Goal: Task Accomplishment & Management: Manage account settings

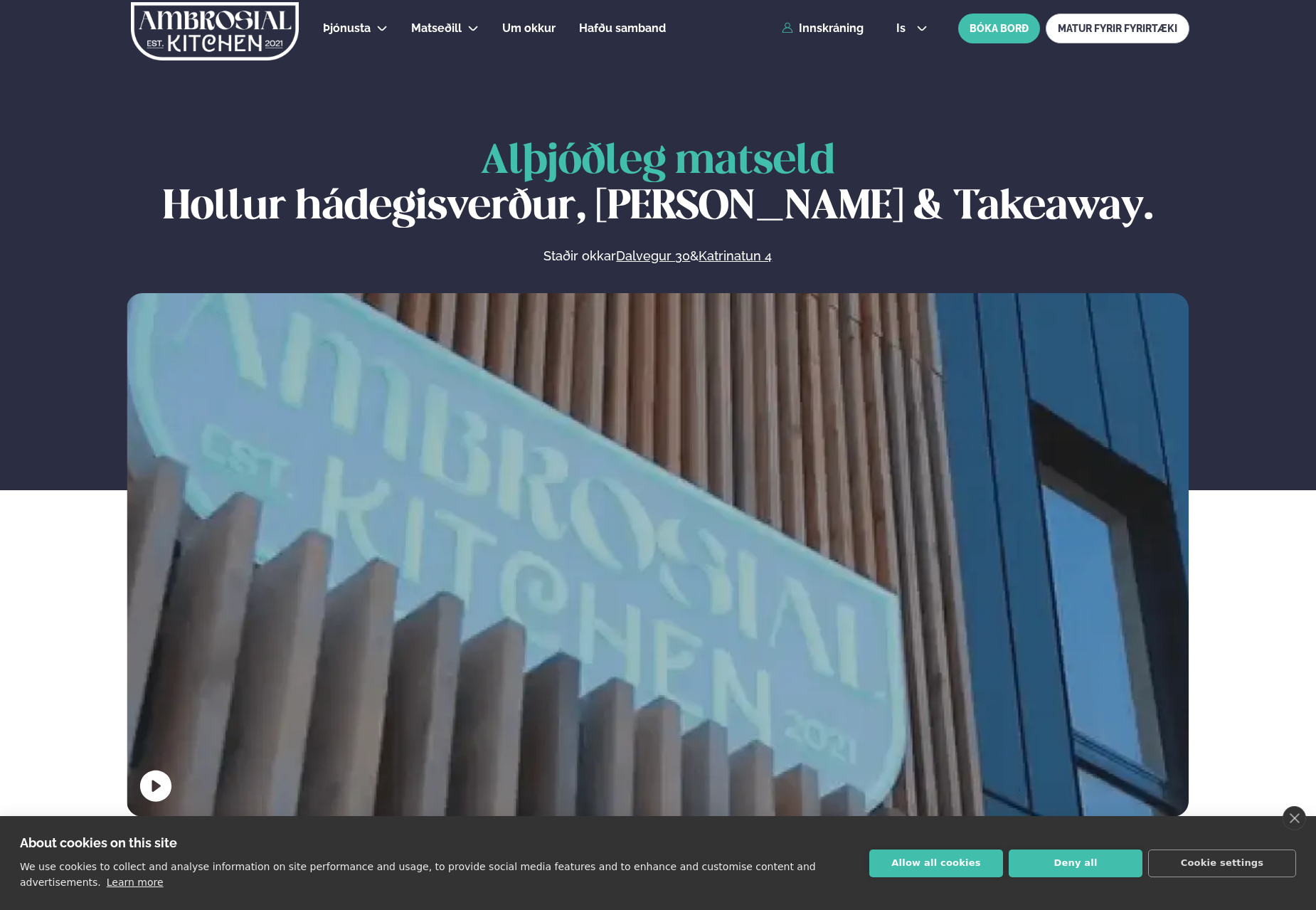
click at [834, 20] on div "Þjónusta Hádegismatur fyrir fyrirtæki Fyrirtækja veitingar Einkapartý Matseðill…" at bounding box center [658, 28] width 1148 height 57
click at [834, 31] on link "Innskráning" at bounding box center [822, 28] width 82 height 13
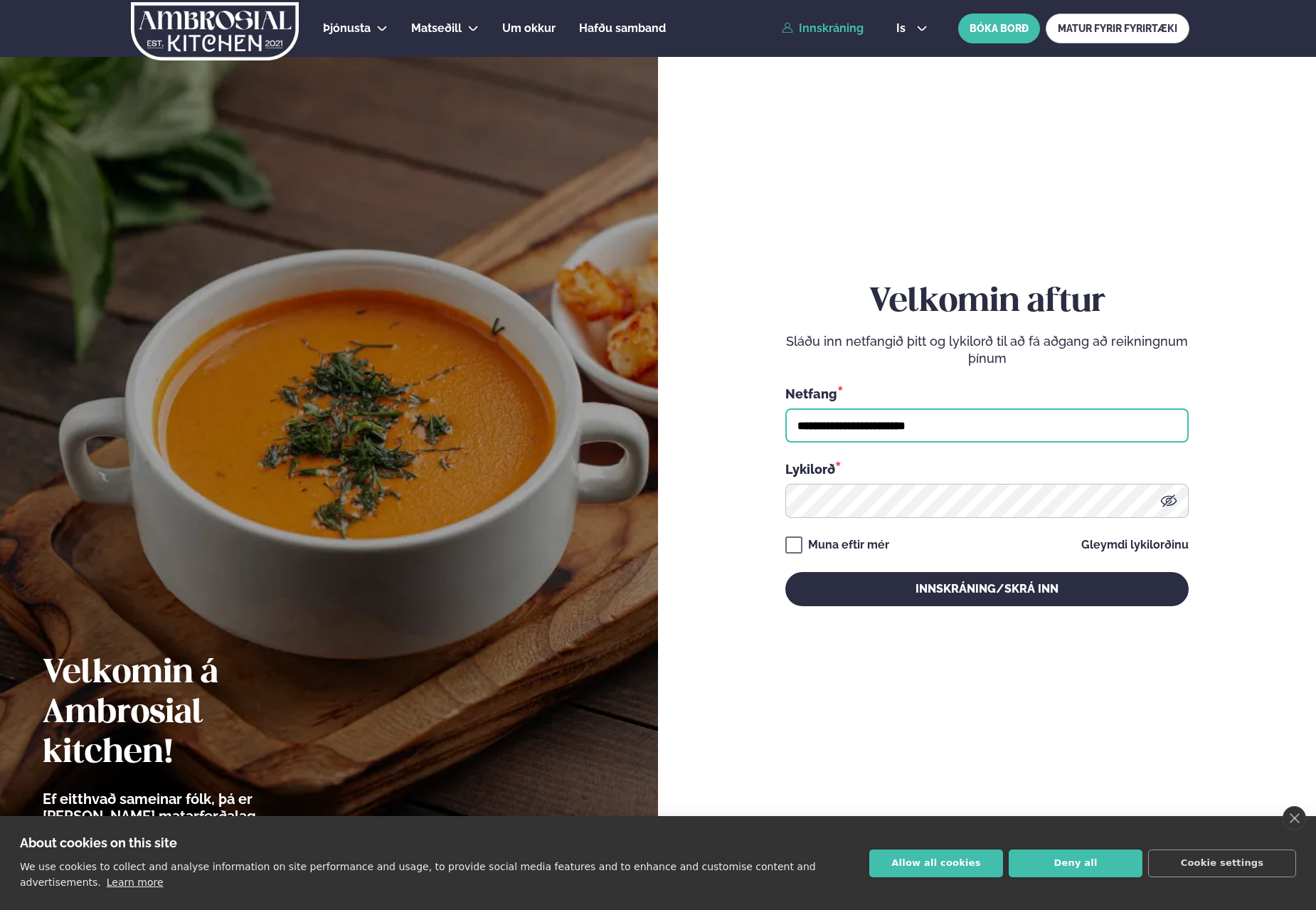
type input "**********"
click at [986, 588] on button "Innskráning/Skrá inn" at bounding box center [986, 589] width 404 height 34
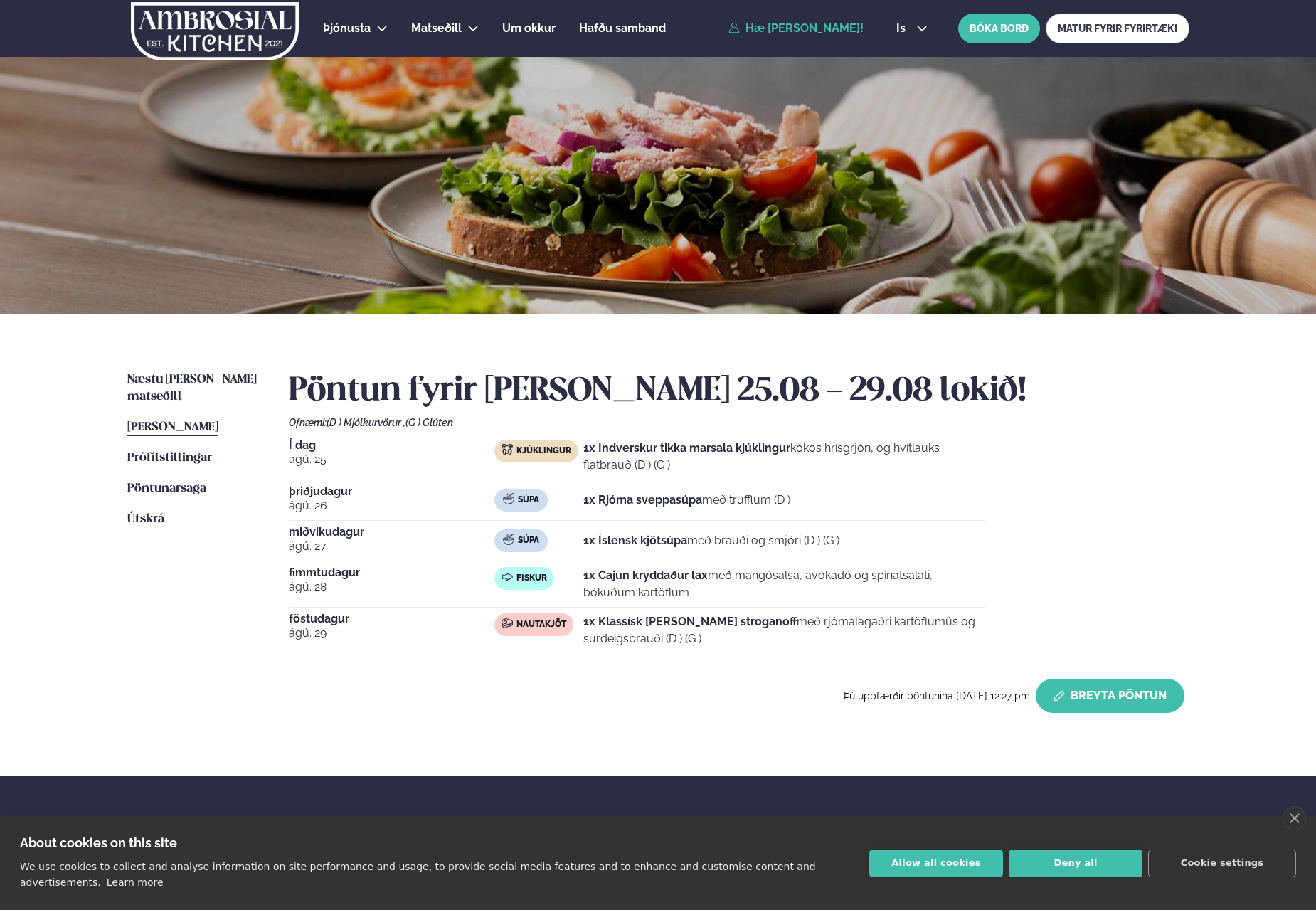
click at [1144, 707] on button "Breyta Pöntun" at bounding box center [1110, 696] width 149 height 34
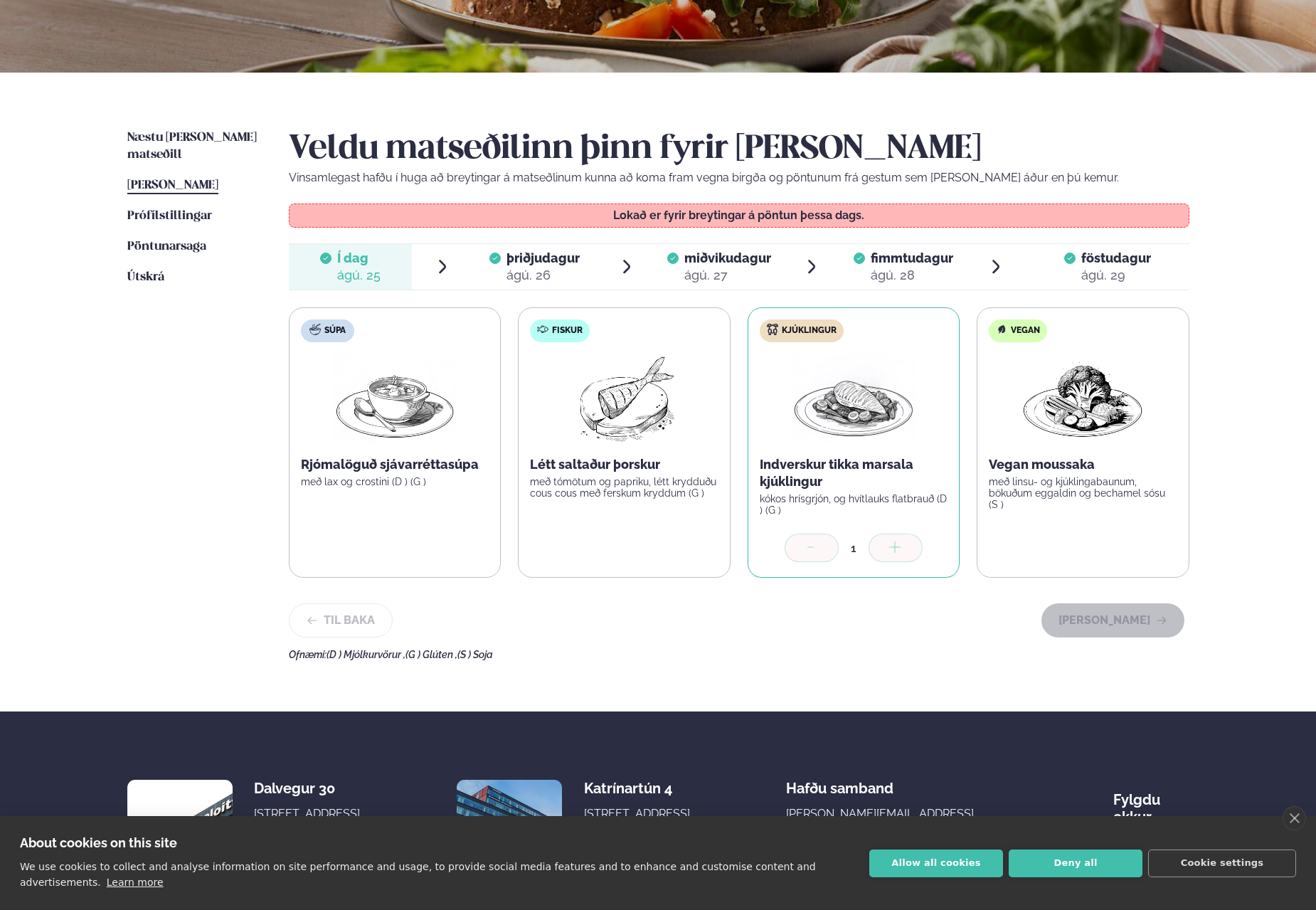
scroll to position [163, 0]
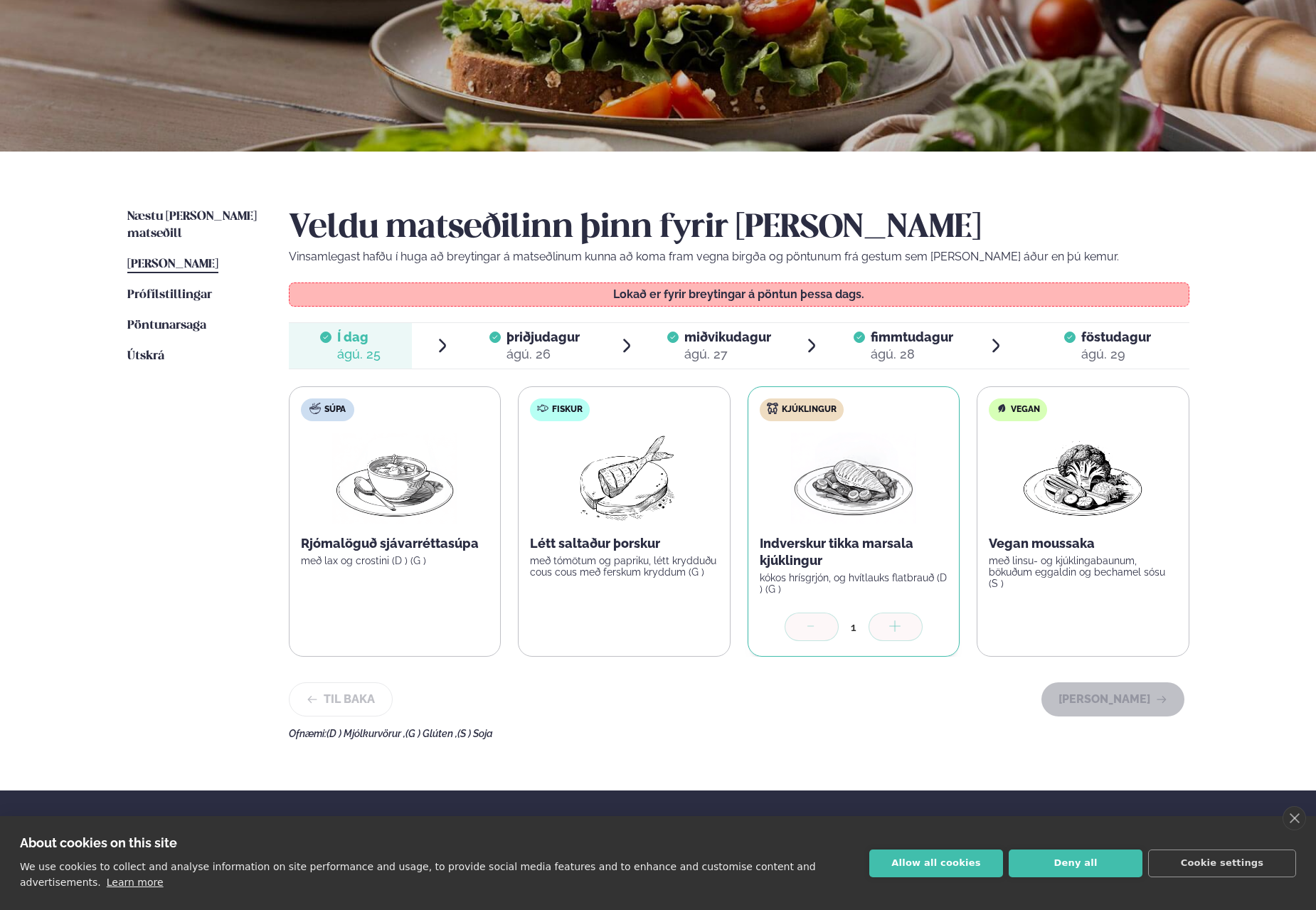
click at [882, 335] on span "fimmtudagur" at bounding box center [912, 337] width 82 height 15
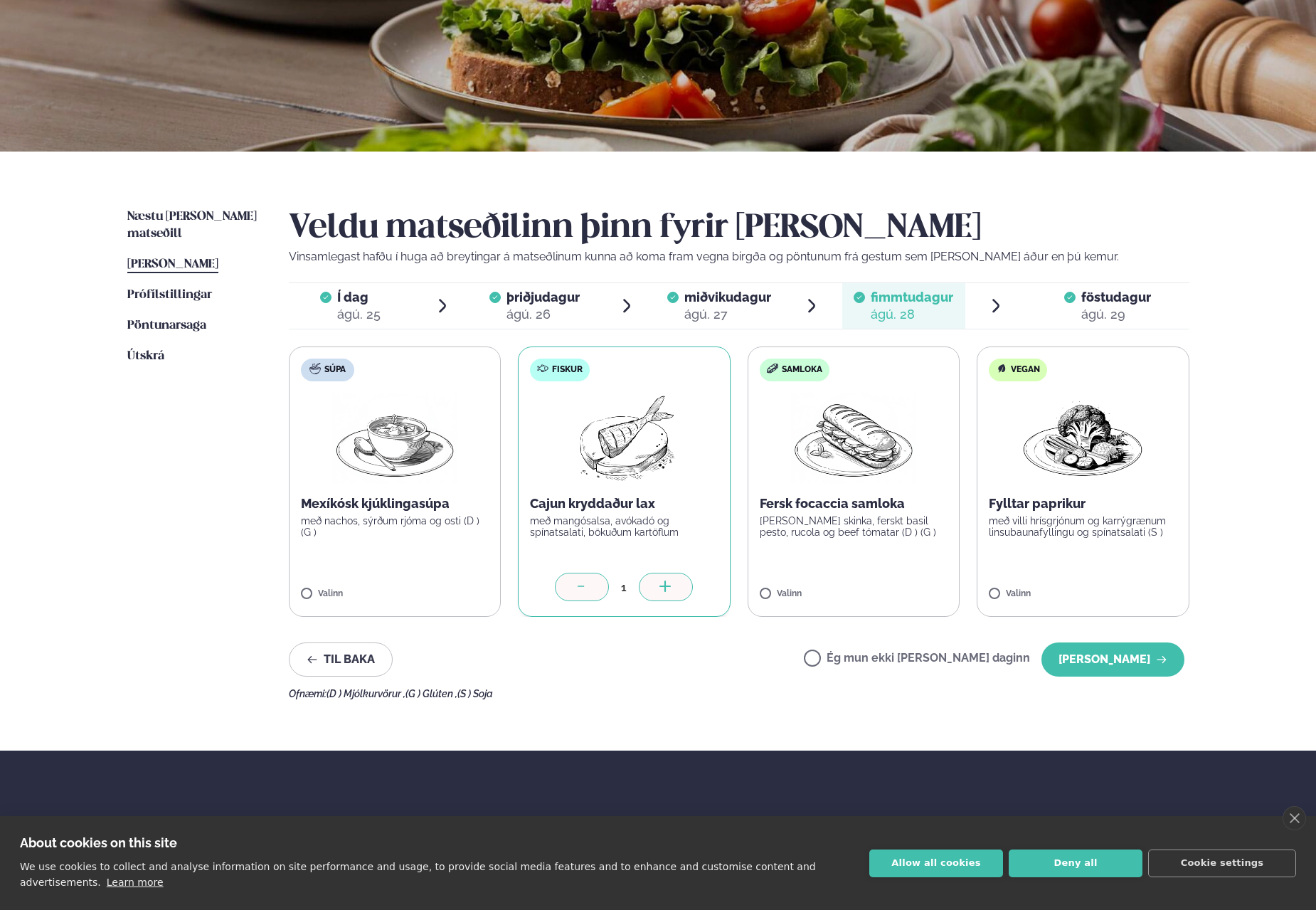
click at [571, 568] on label "Fiskur Cajun kryddaður lax með mangósalsa, avókadó og spínatsalati, bökuðum kar…" at bounding box center [624, 482] width 212 height 270
click at [596, 585] on div at bounding box center [582, 586] width 54 height 28
click at [1156, 662] on button "[PERSON_NAME]" at bounding box center [1113, 659] width 143 height 34
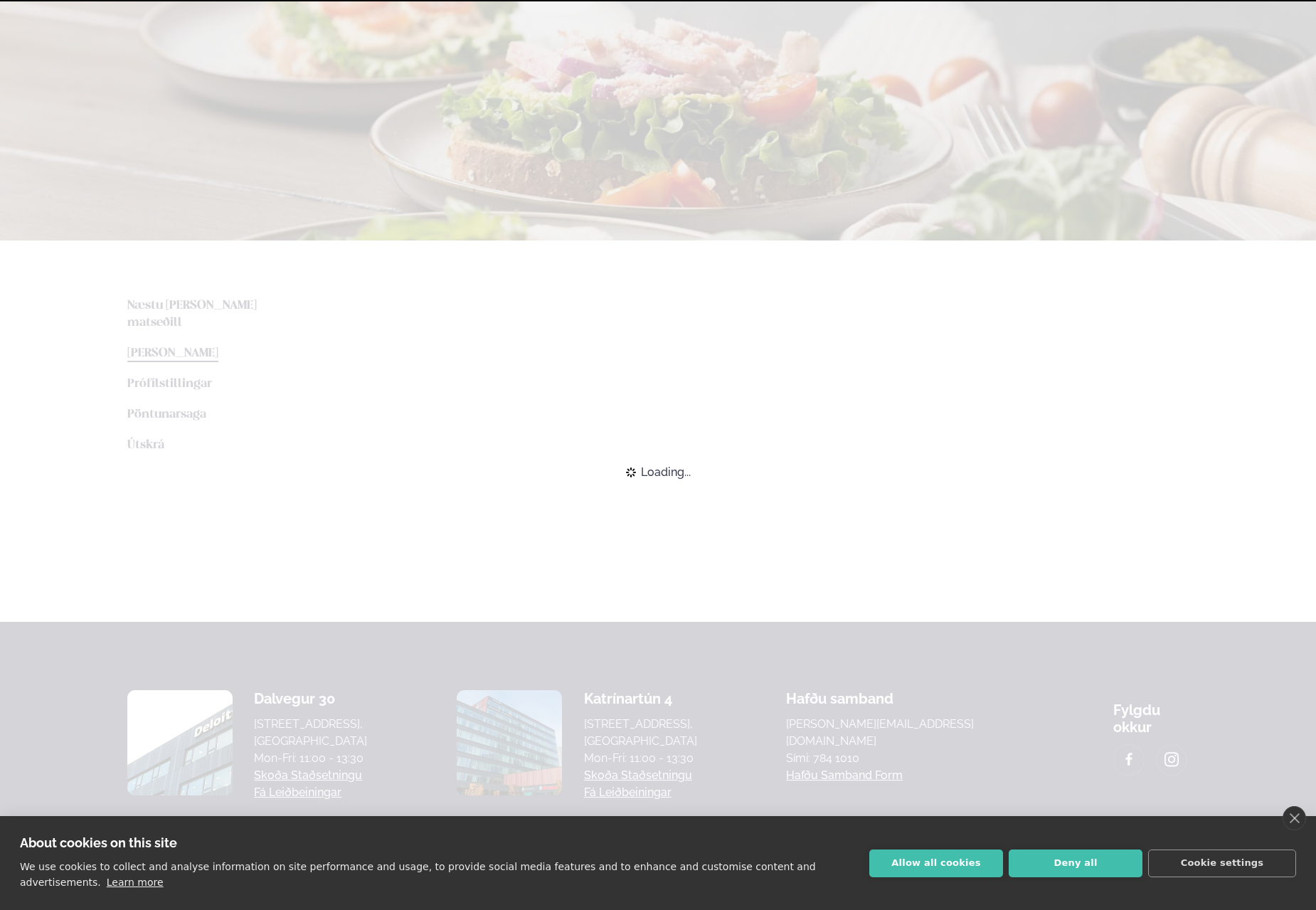
scroll to position [74, 0]
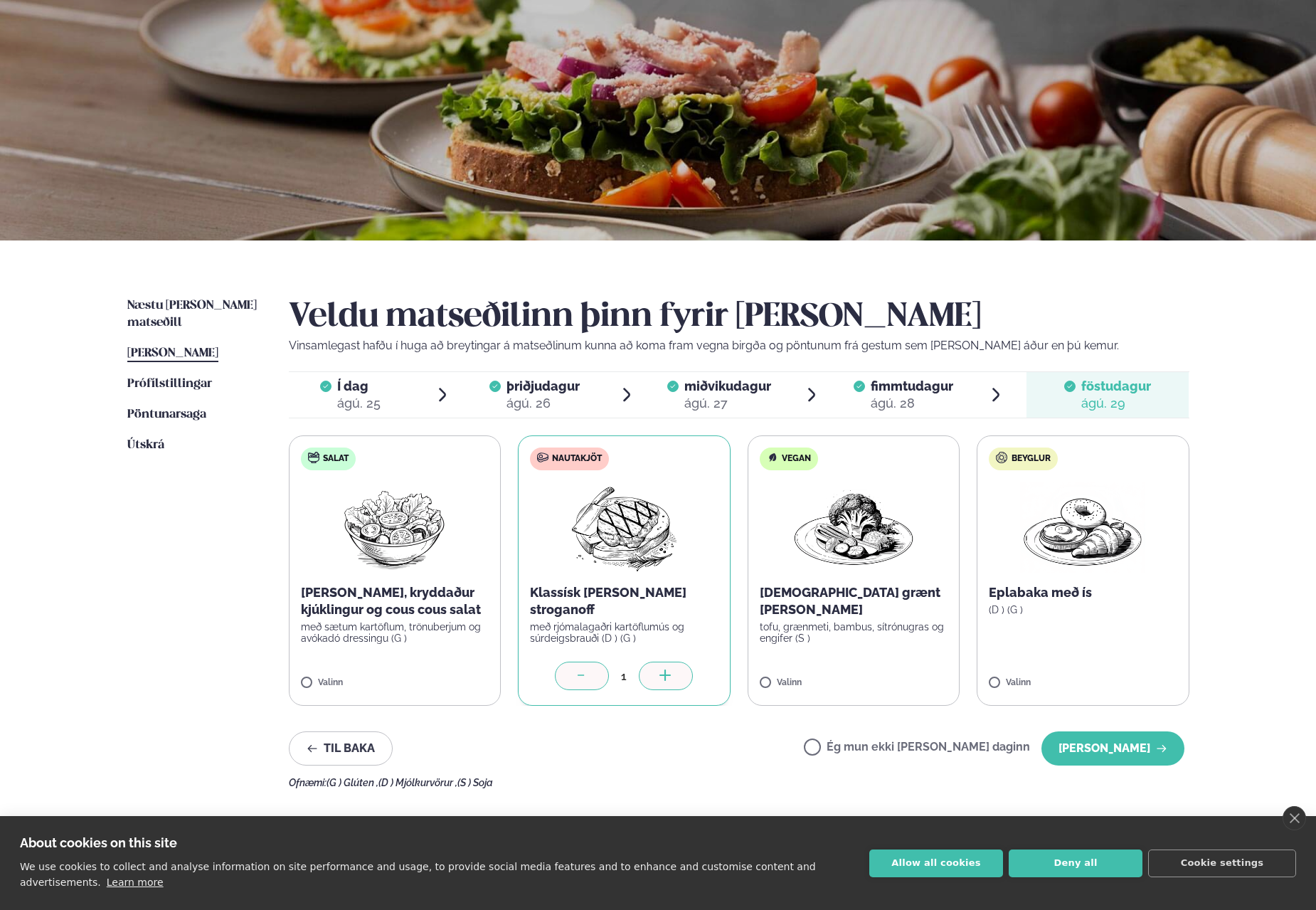
click at [1122, 714] on div "Veldu matseðilinn þinn fyrir [PERSON_NAME] Vinsamlegast hafðu í huga að breytin…" at bounding box center [739, 543] width 901 height 491
click at [1123, 745] on button "[PERSON_NAME]" at bounding box center [1113, 749] width 143 height 34
